Goal: Task Accomplishment & Management: Manage account settings

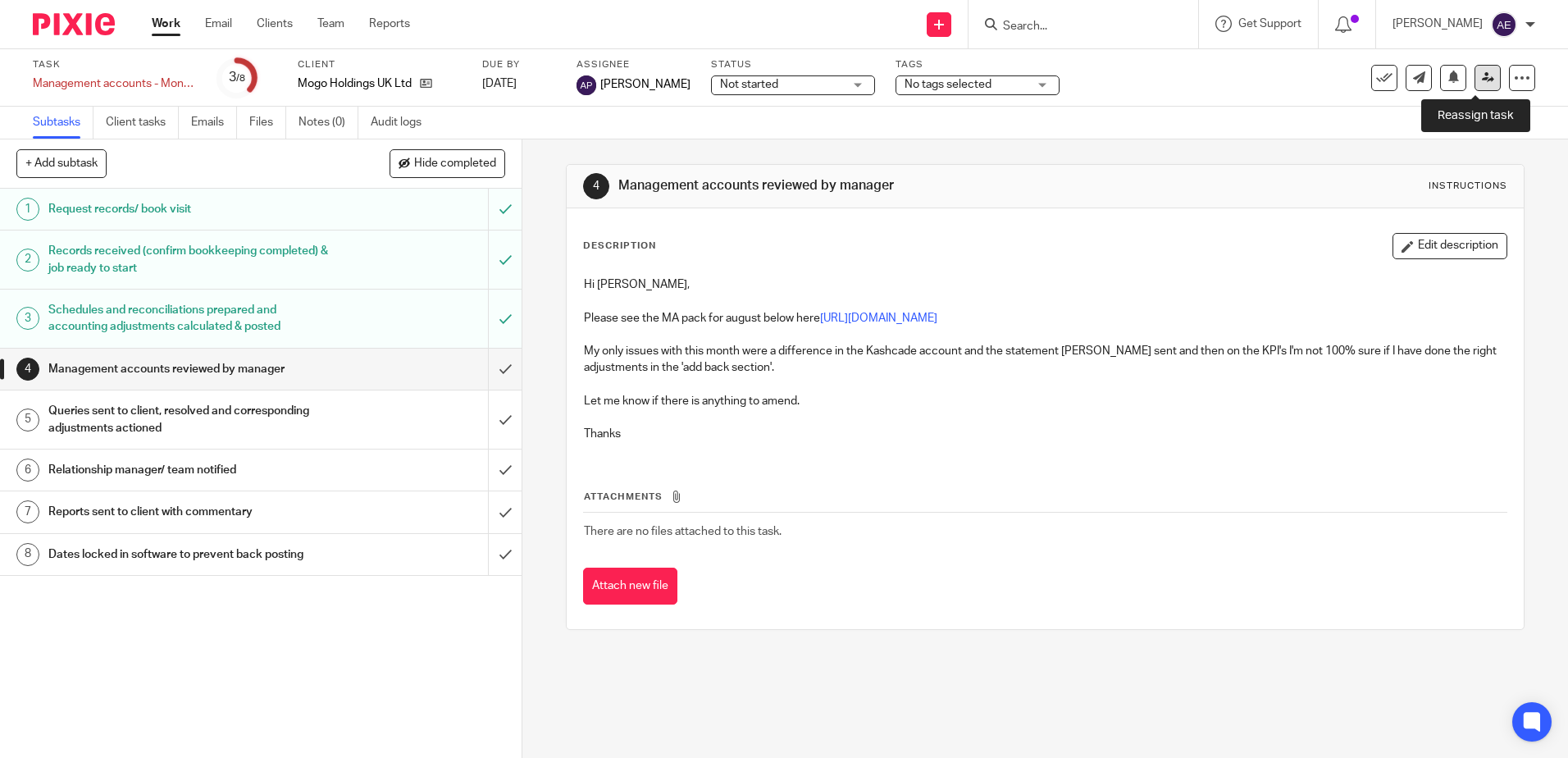
click at [1482, 80] on icon at bounding box center [1488, 77] width 12 height 12
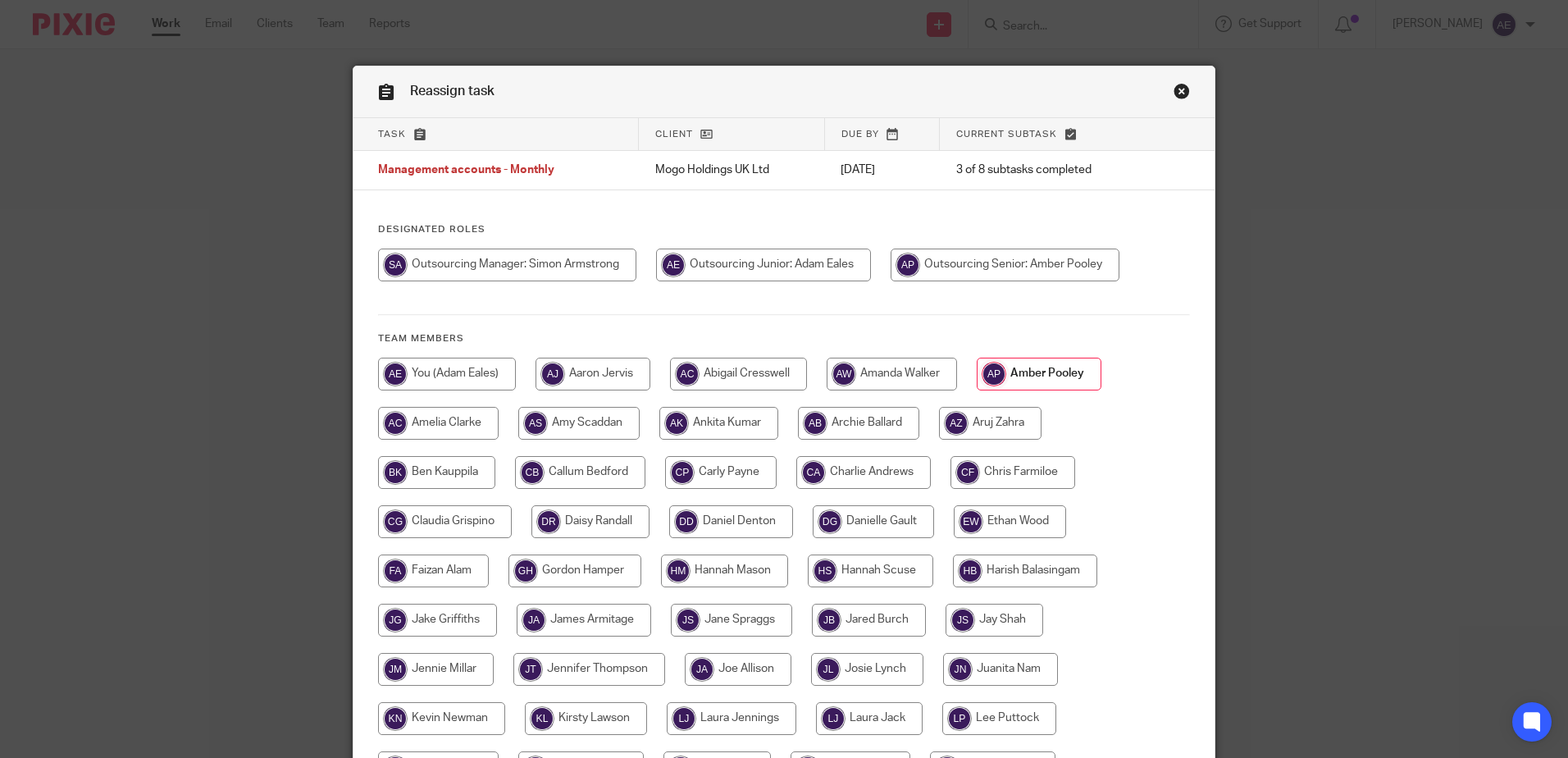
click at [533, 263] on input "radio" at bounding box center [508, 265] width 258 height 33
radio input "true"
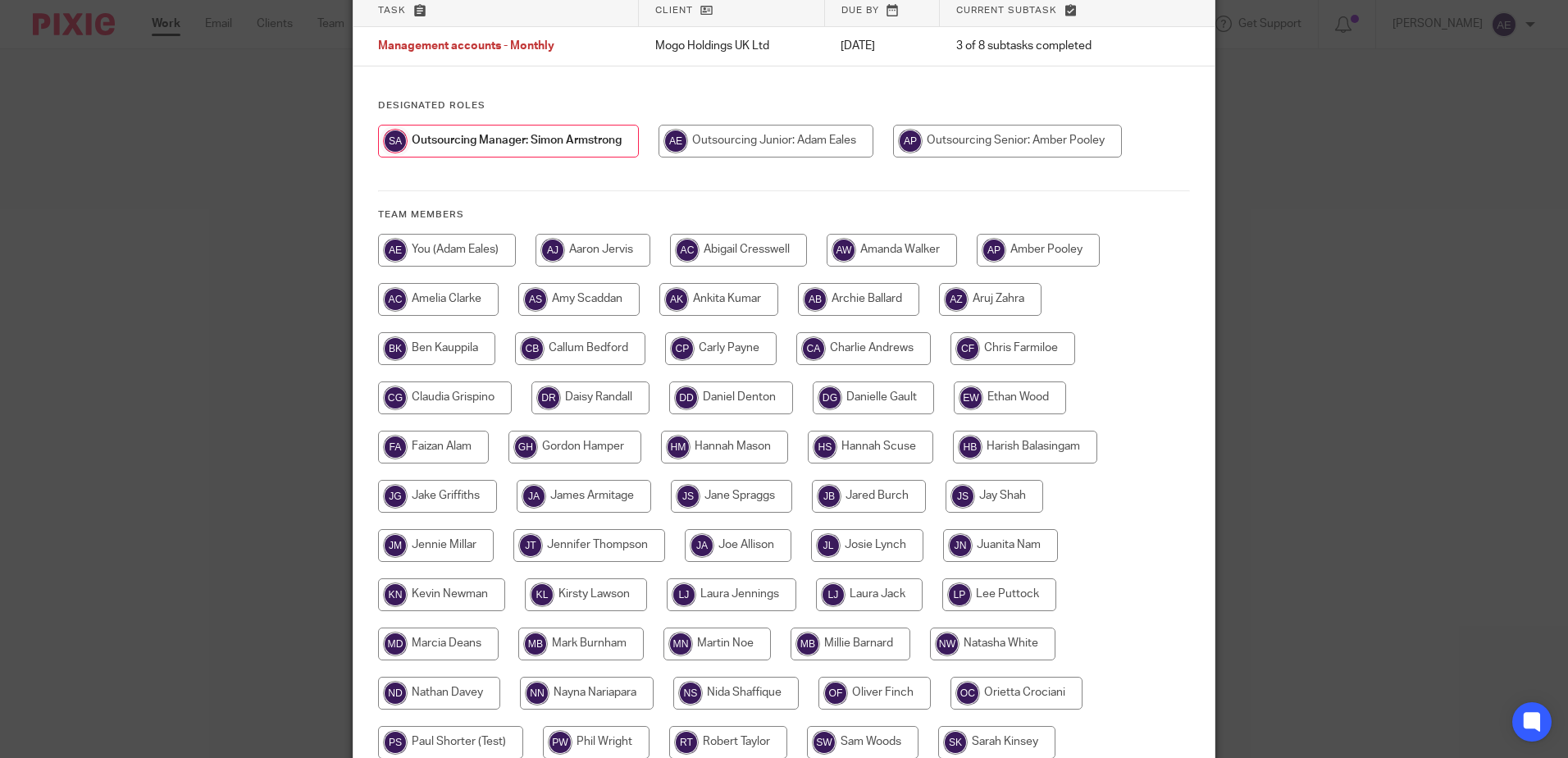
scroll to position [375, 0]
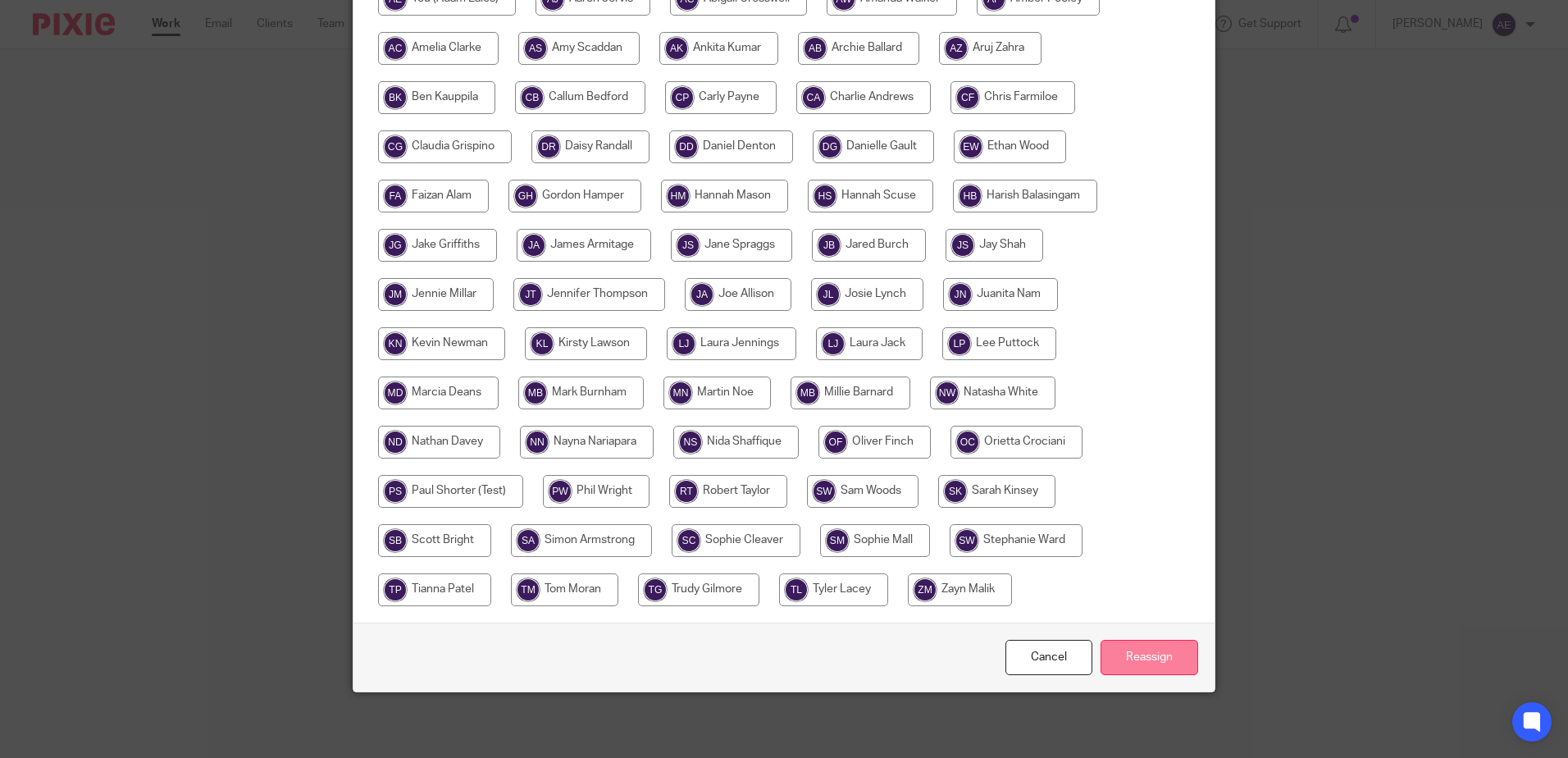
click at [1131, 657] on input "Reassign" at bounding box center [1150, 657] width 98 height 36
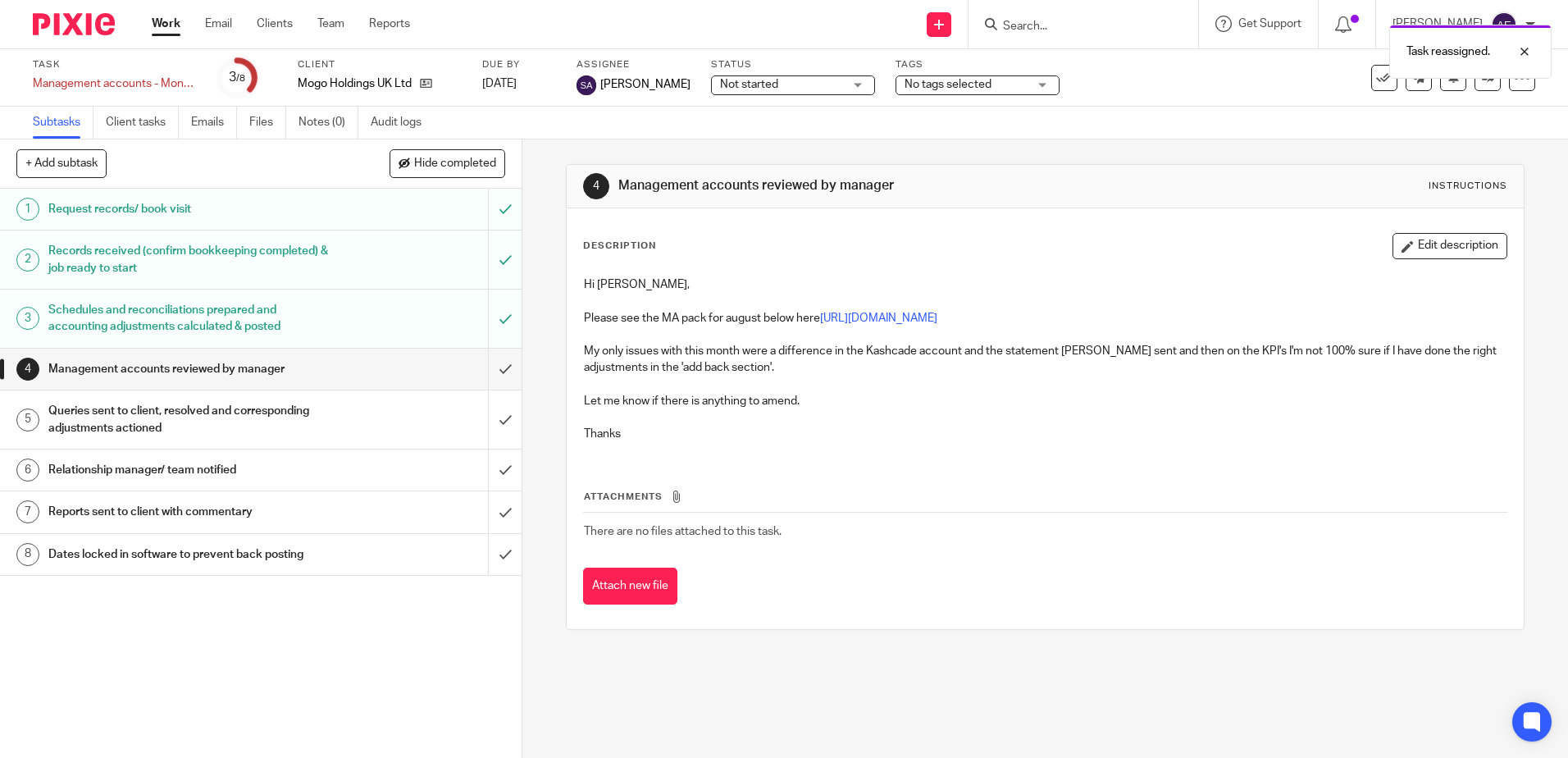
click at [624, 116] on div "Subtasks Client tasks Emails Files Notes (0) Audit logs" at bounding box center [784, 123] width 1568 height 33
click at [785, 256] on div "Description Edit description" at bounding box center [1045, 246] width 924 height 27
click at [550, 326] on div "4 Management accounts reviewed by manager Instructions Description Edit descrip…" at bounding box center [1045, 448] width 1046 height 619
click at [1044, 578] on div "Attach new file" at bounding box center [1045, 586] width 924 height 37
click at [848, 704] on div "4 Management accounts reviewed by manager Instructions Description Edit descrip…" at bounding box center [1045, 448] width 1046 height 619
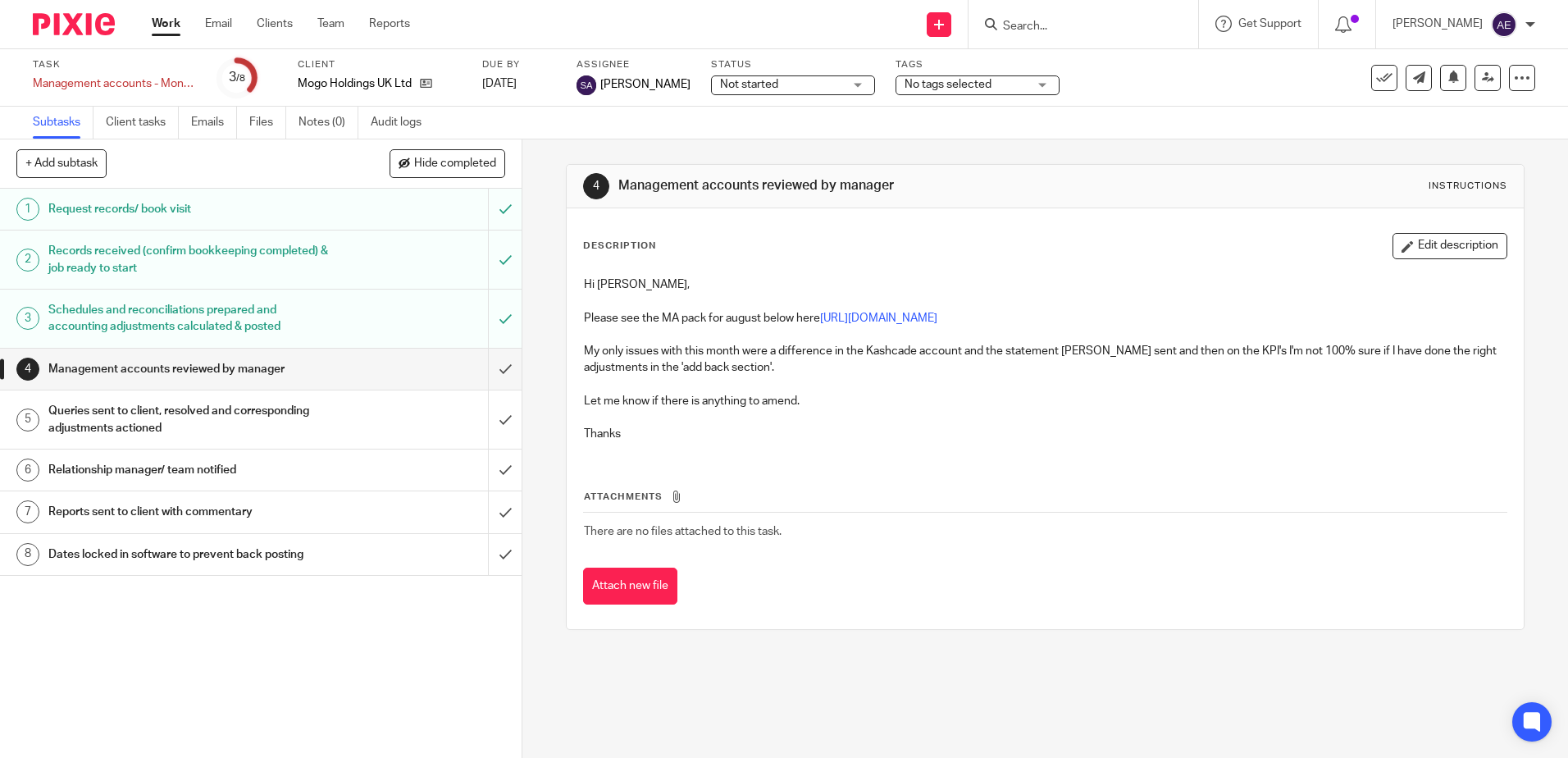
click at [557, 295] on div "4 Management accounts reviewed by manager Instructions Description Edit descrip…" at bounding box center [1045, 448] width 1046 height 619
click at [165, 30] on link "Work" at bounding box center [166, 24] width 29 height 17
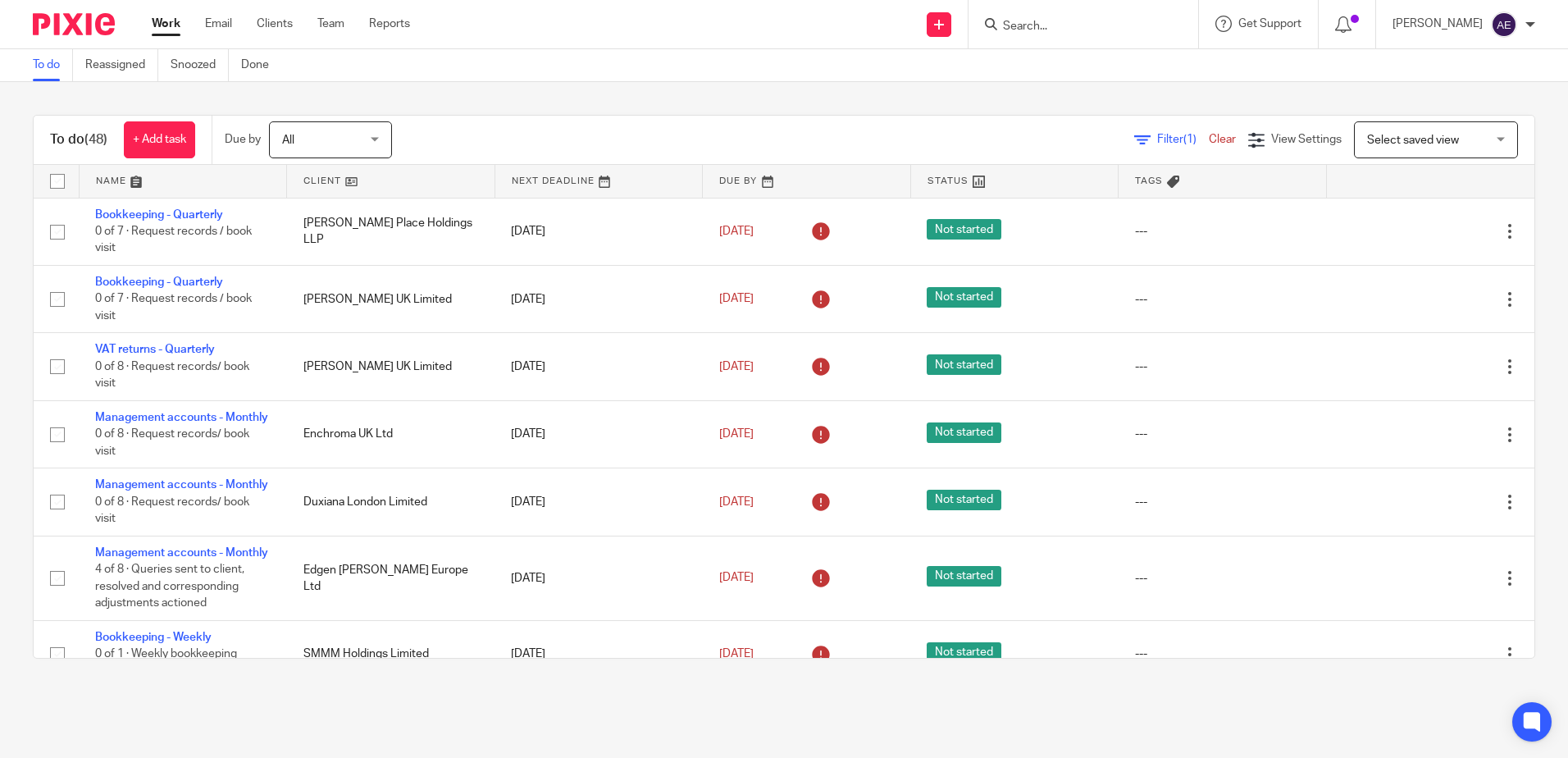
click at [1045, 26] on input "Search" at bounding box center [1075, 27] width 147 height 15
type input "Lovev"
click at [1099, 60] on link at bounding box center [1112, 64] width 228 height 25
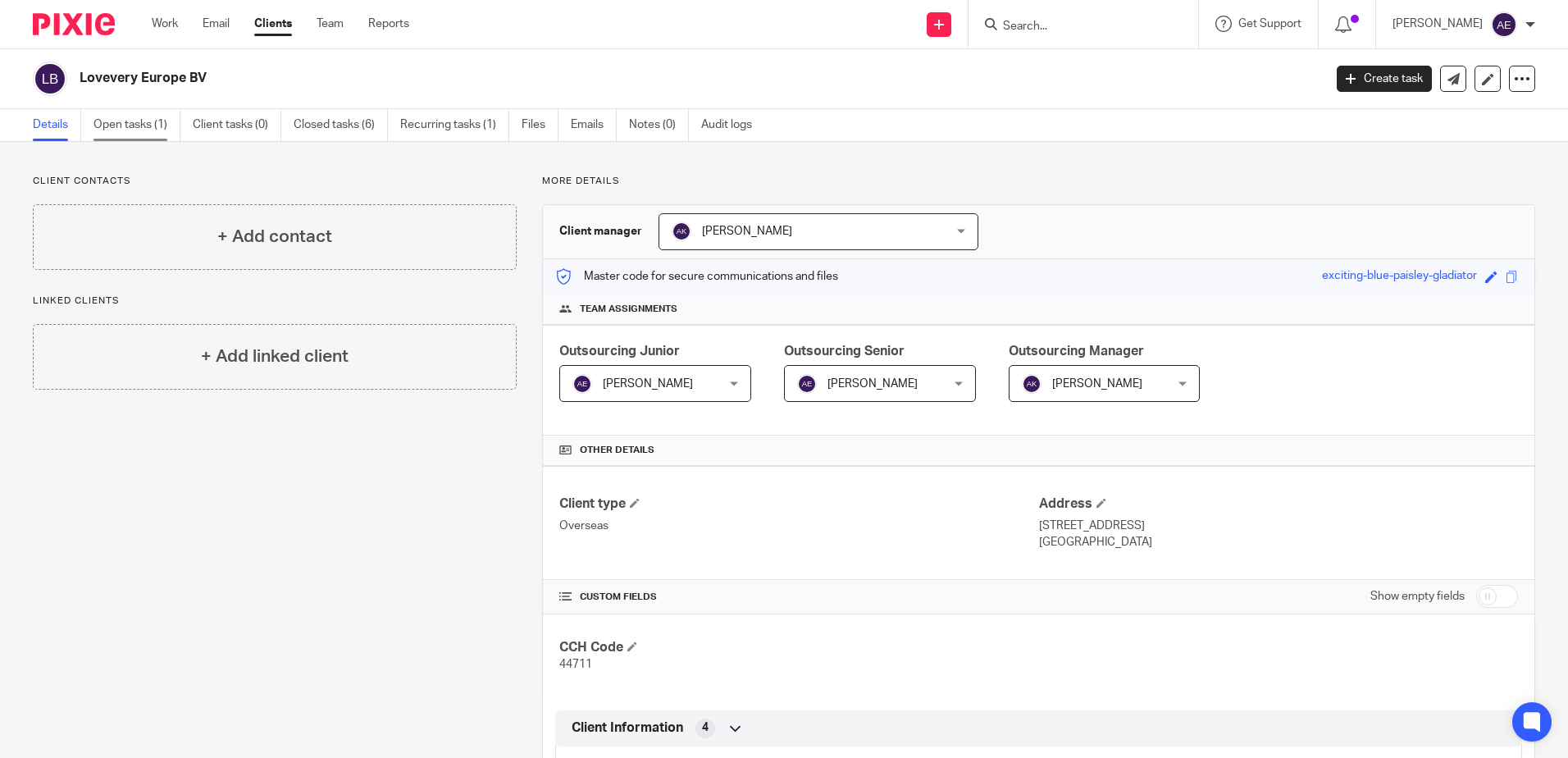
click at [171, 131] on link "Open tasks (1)" at bounding box center [137, 125] width 87 height 32
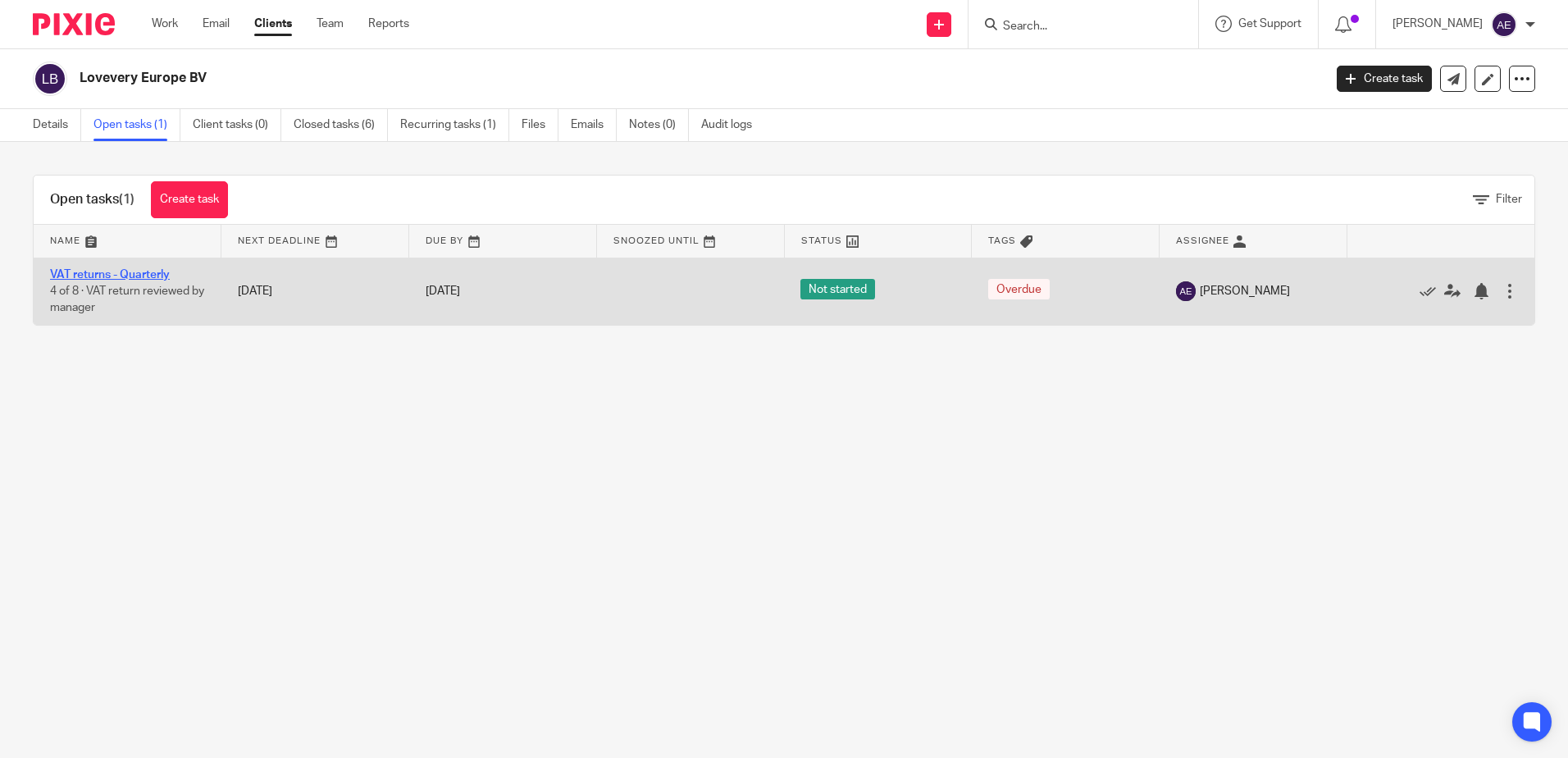
click at [164, 273] on link "VAT returns - Quarterly" at bounding box center [109, 275] width 120 height 12
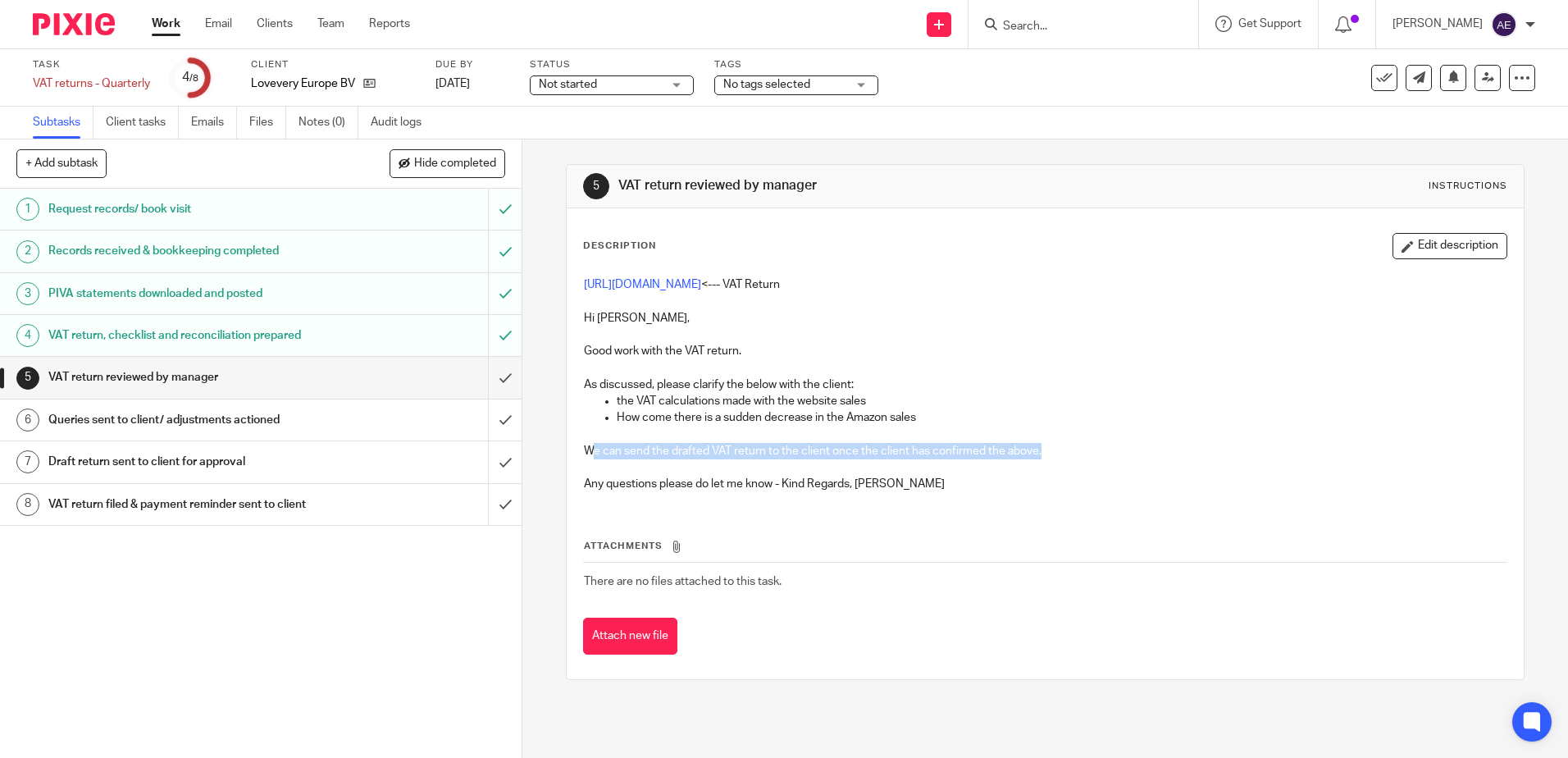
drag, startPoint x: 586, startPoint y: 449, endPoint x: 1041, endPoint y: 452, distance: 455.0
click at [1041, 452] on p "We can send the drafted VAT return to the client once the client has confirmed …" at bounding box center [1045, 451] width 922 height 17
click at [729, 495] on div "[URL][DOMAIN_NAME] <--- VAT Return Hi [PERSON_NAME], Good work with the VAT ret…" at bounding box center [1045, 386] width 938 height 236
